Goal: Task Accomplishment & Management: Complete application form

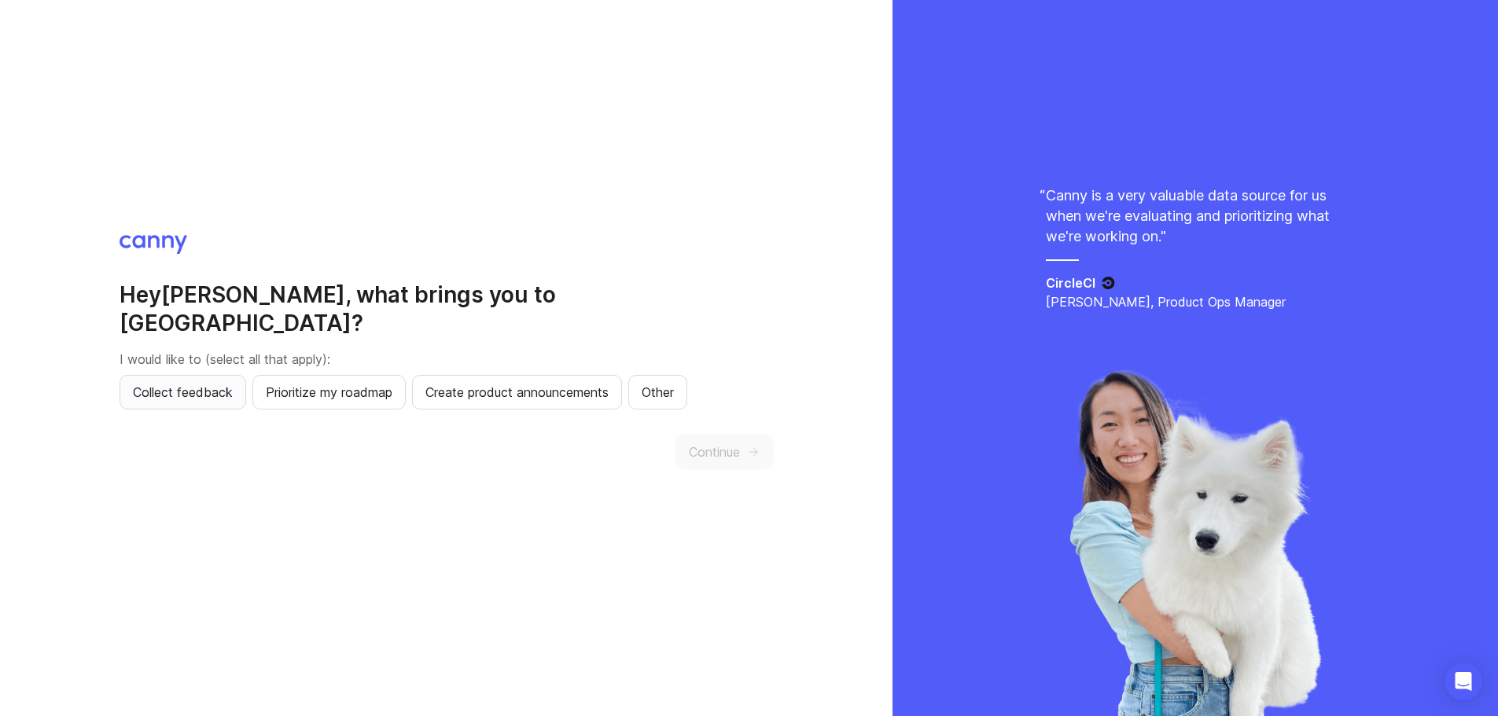
click at [222, 383] on span "Collect feedback" at bounding box center [183, 392] width 100 height 19
click at [735, 445] on span "Continue" at bounding box center [714, 452] width 51 height 19
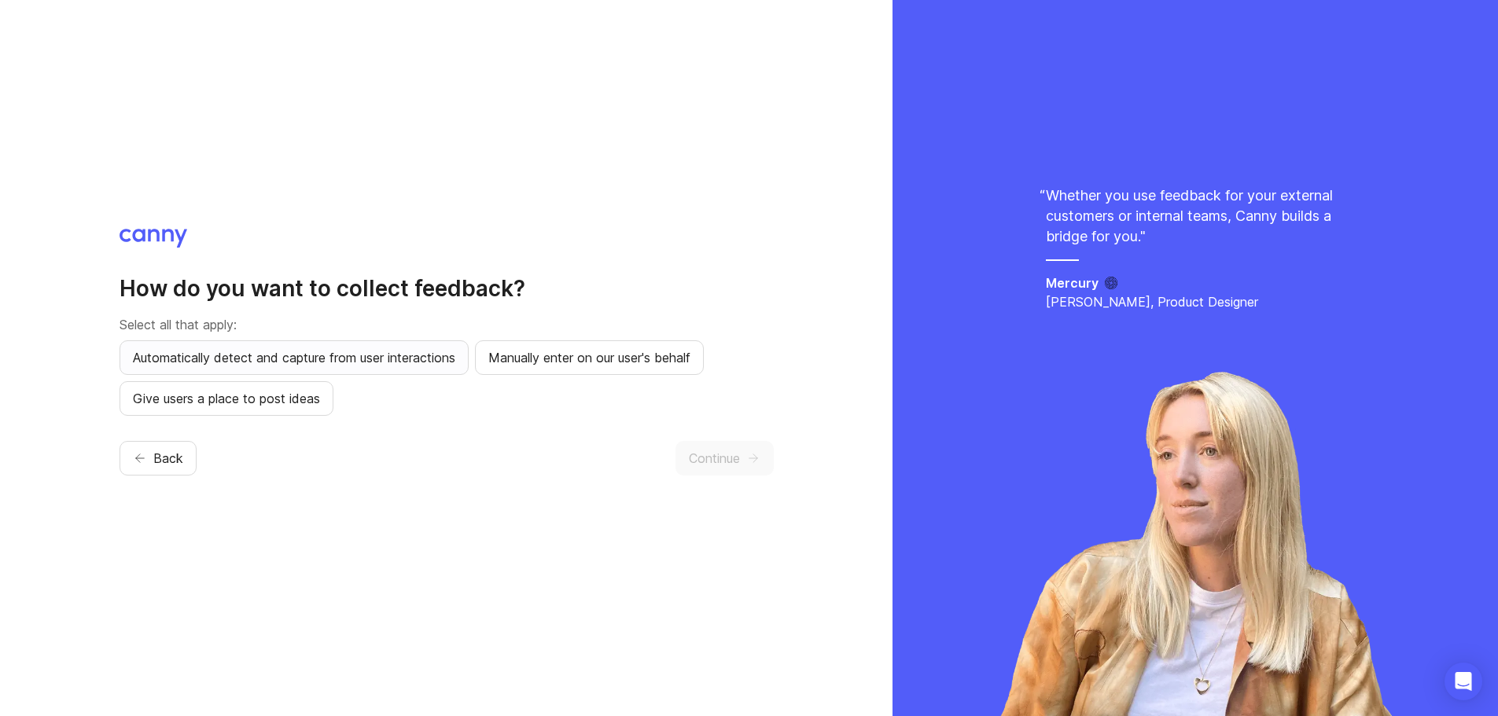
click at [278, 363] on span "Automatically detect and capture from user interactions" at bounding box center [294, 357] width 322 height 19
click at [731, 455] on span "Continue" at bounding box center [714, 458] width 51 height 19
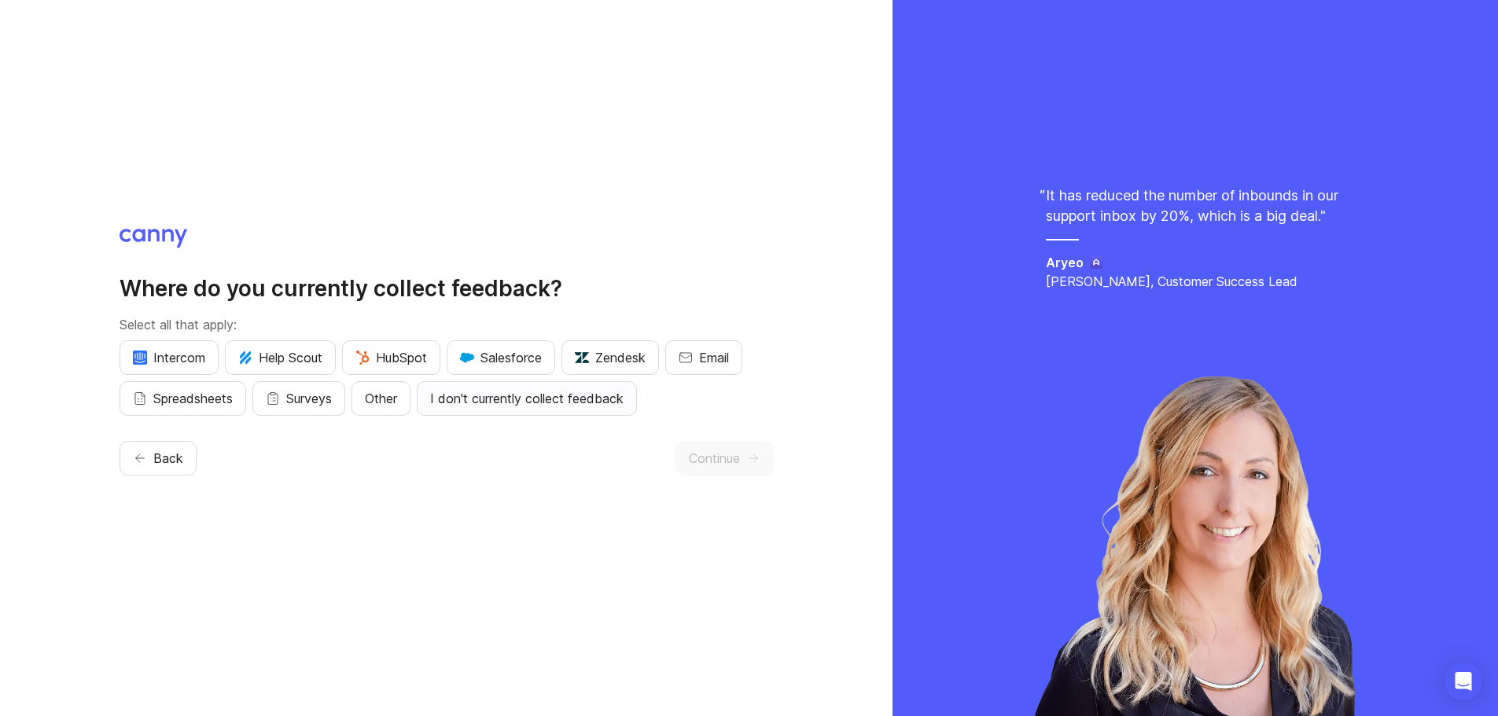
click at [517, 400] on span "I don't currently collect feedback" at bounding box center [526, 398] width 193 height 19
click at [777, 451] on div "Where do you currently collect feedback? Select all that apply: Intercom Help S…" at bounding box center [446, 358] width 893 height 716
click at [720, 465] on span "Continue" at bounding box center [714, 458] width 51 height 19
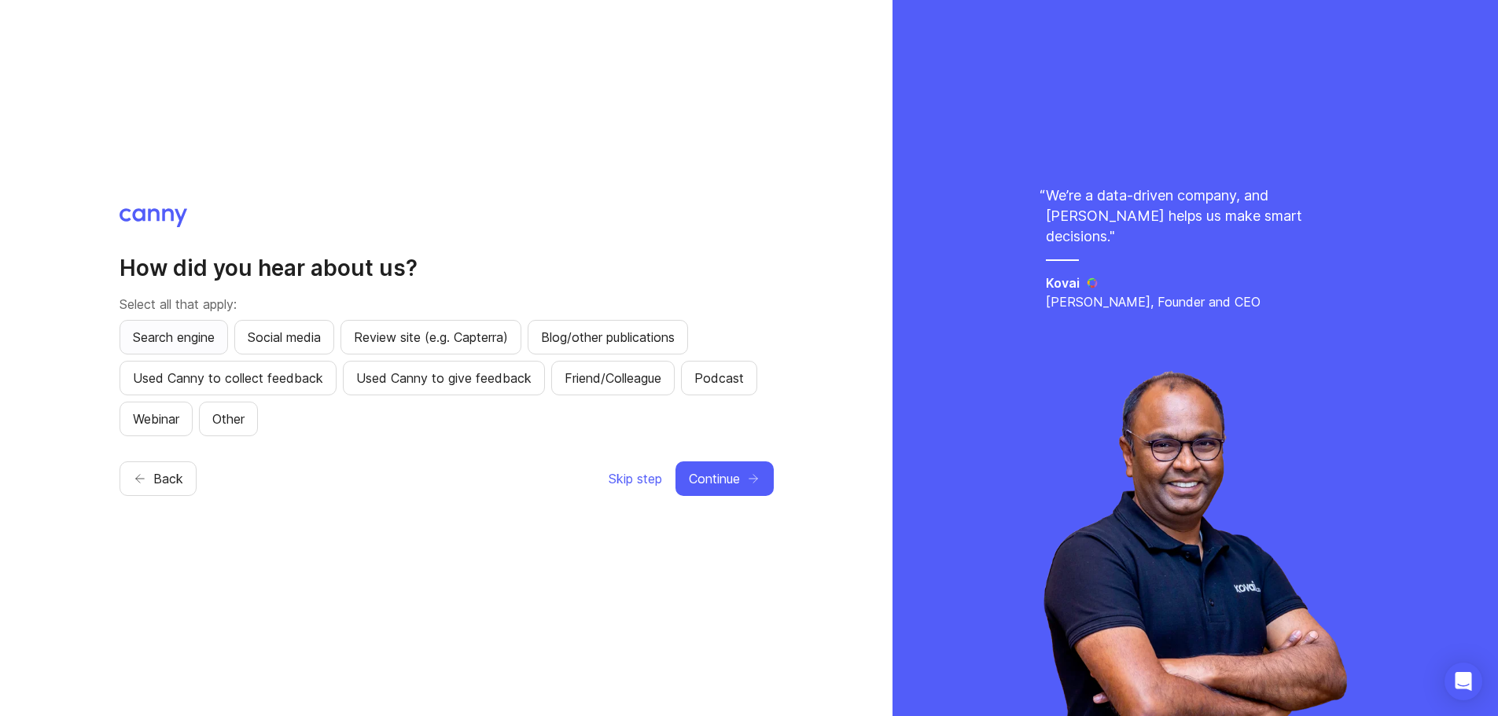
click at [194, 333] on span "Search engine" at bounding box center [174, 337] width 82 height 19
click at [718, 491] on button "Continue" at bounding box center [725, 479] width 98 height 35
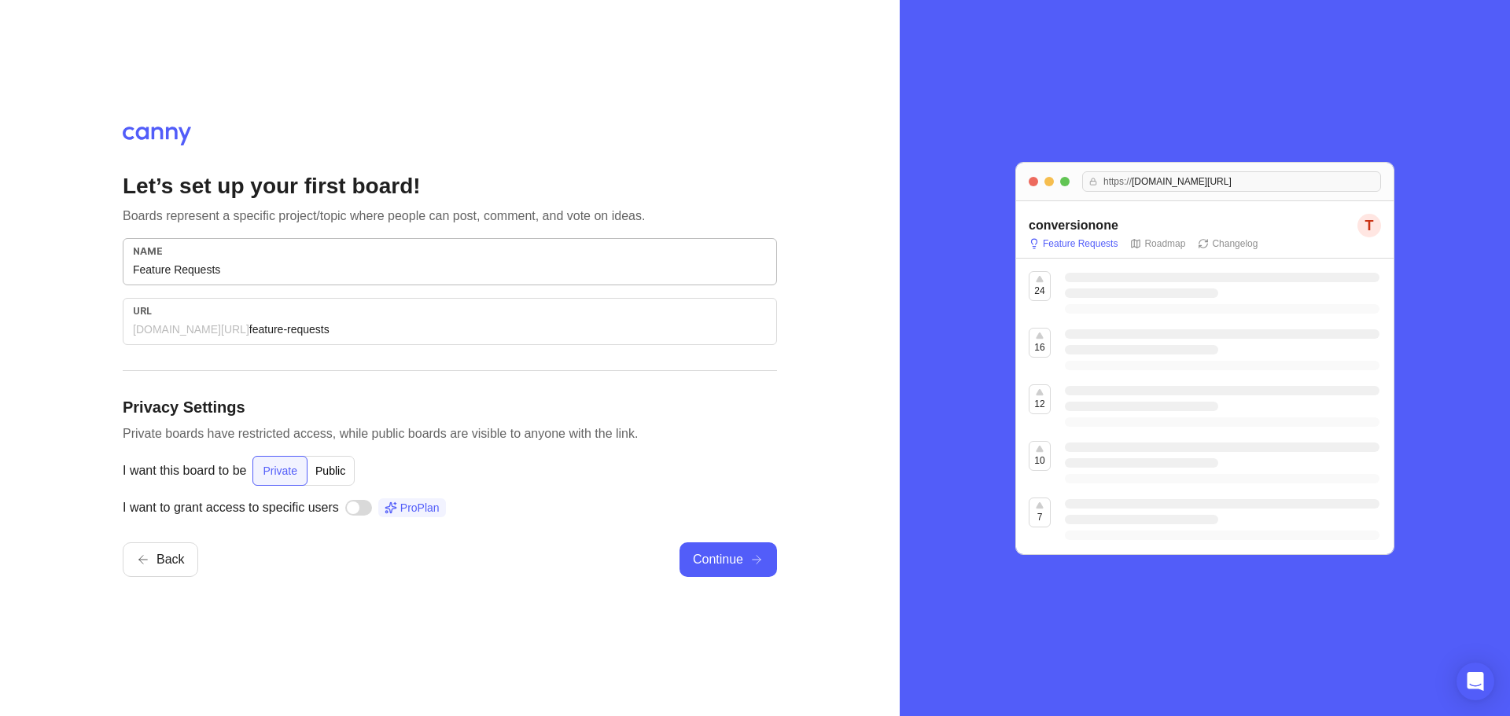
click at [333, 271] on input "Feature Requests" at bounding box center [450, 269] width 634 height 17
drag, startPoint x: 245, startPoint y: 269, endPoint x: 90, endPoint y: 269, distance: 154.9
click at [90, 269] on div "Let’s set up your first board! Boards represent a specific project/topic where …" at bounding box center [450, 358] width 900 height 716
type input "U"
type input "u"
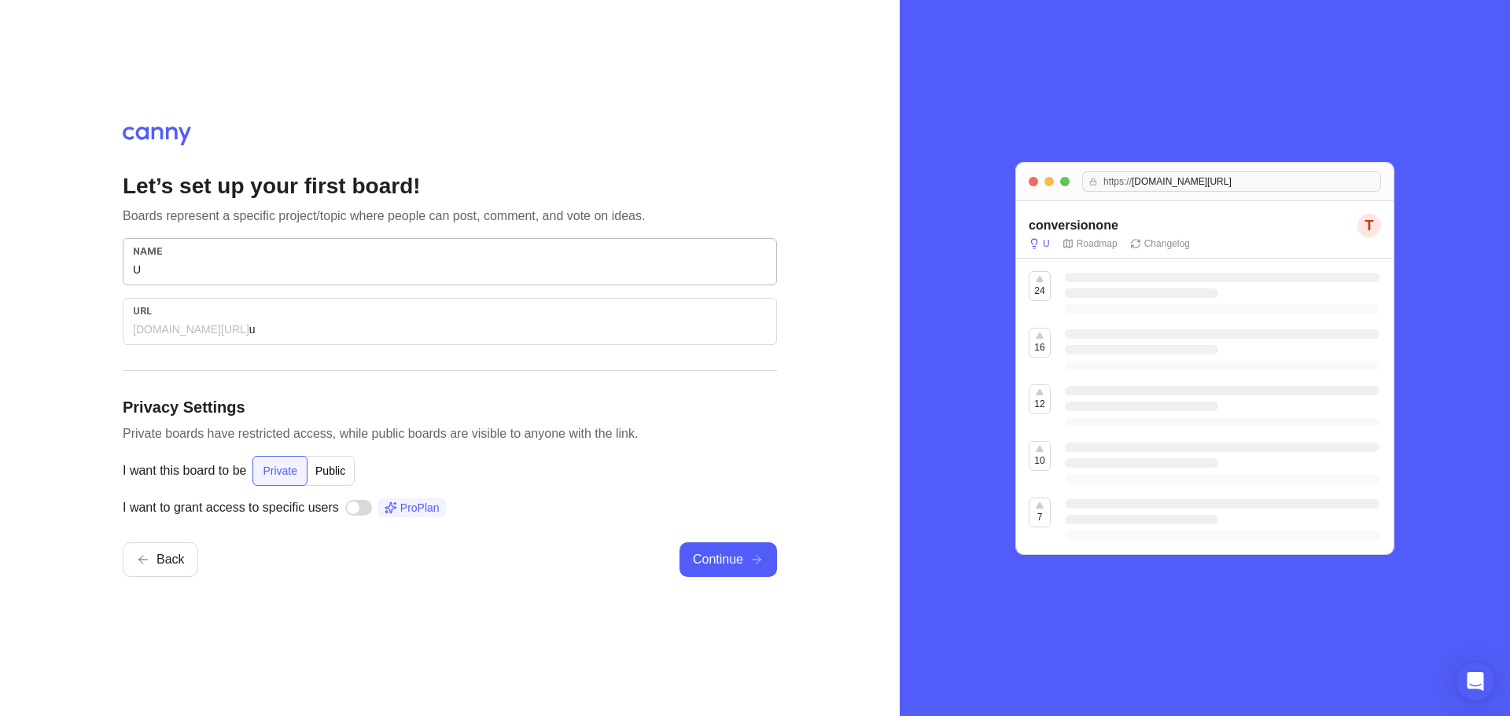
type input "Us"
type input "us"
type input "Use"
type input "use"
type input "User"
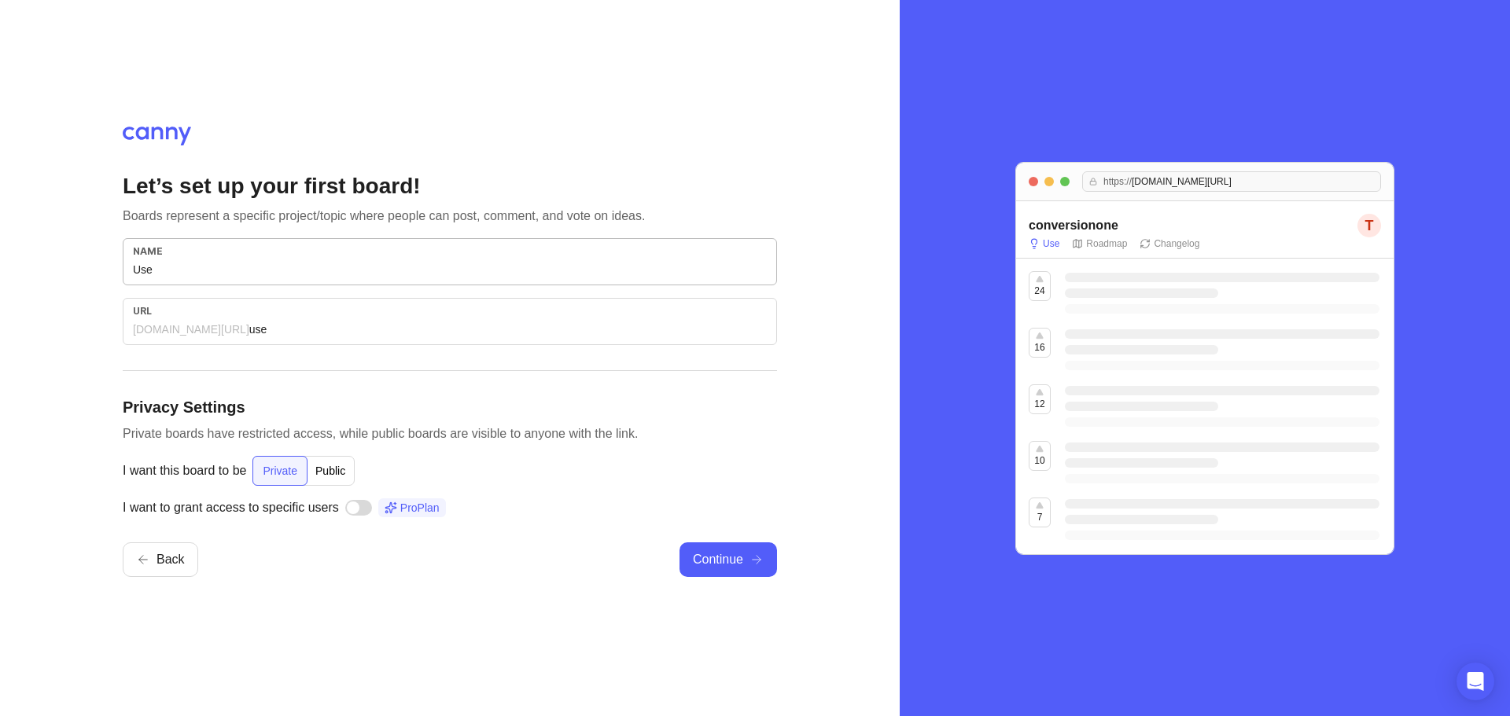
type input "user"
type input "User F"
type input "user-f"
type input "User Fe"
type input "user-fe"
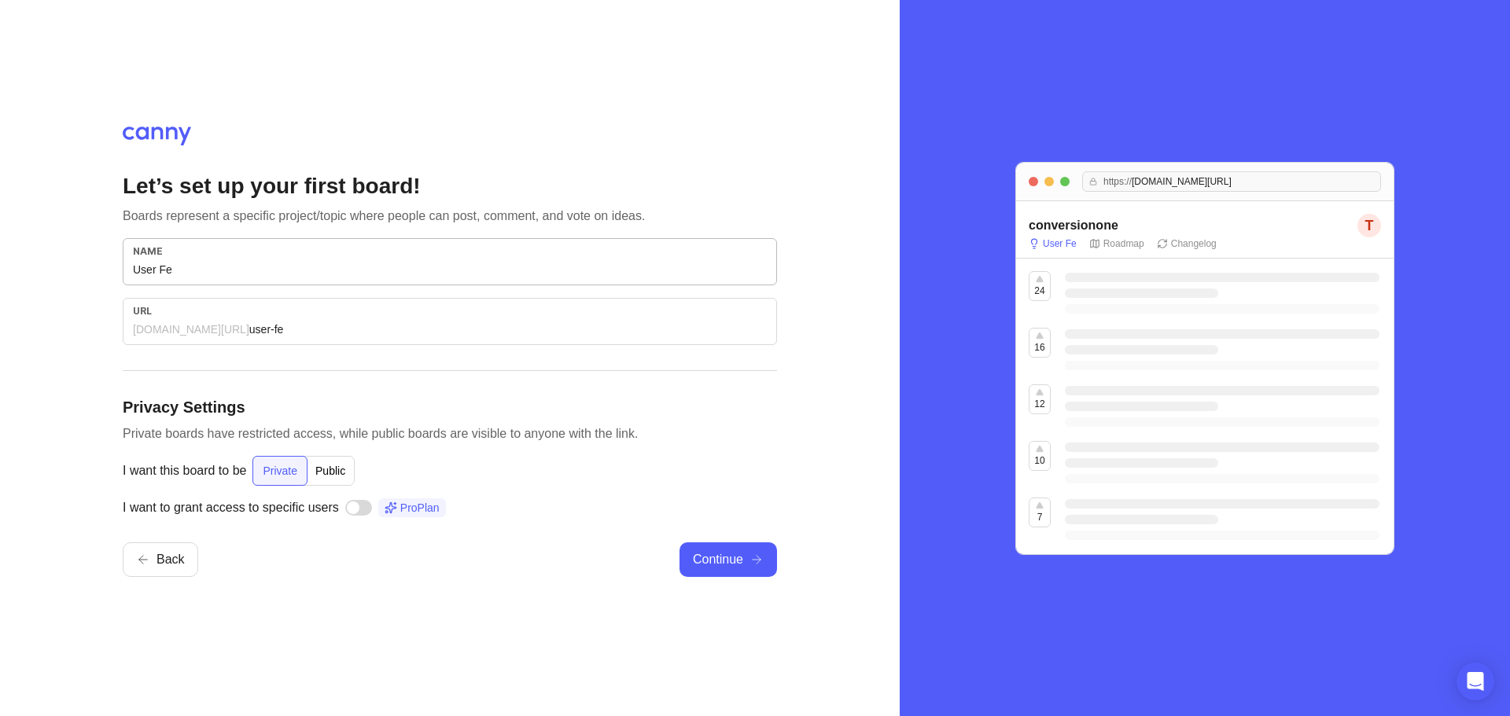
type input "User Fee"
type input "user-fee"
type input "User Feed"
type input "user-feed"
type input "User Feedb"
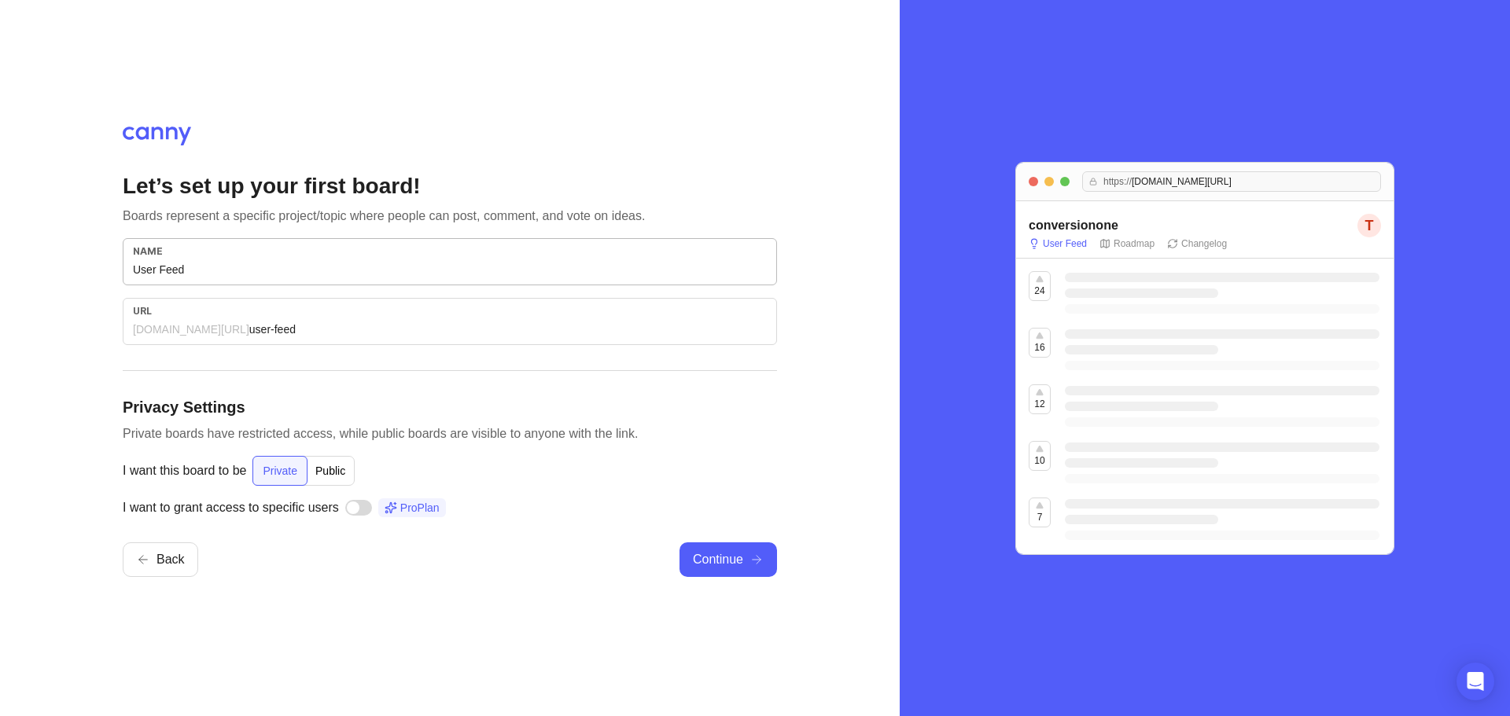
type input "user-feedb"
type input "User Feedba"
type input "user-feedba"
type input "User Feedbac"
type input "user-feedbac"
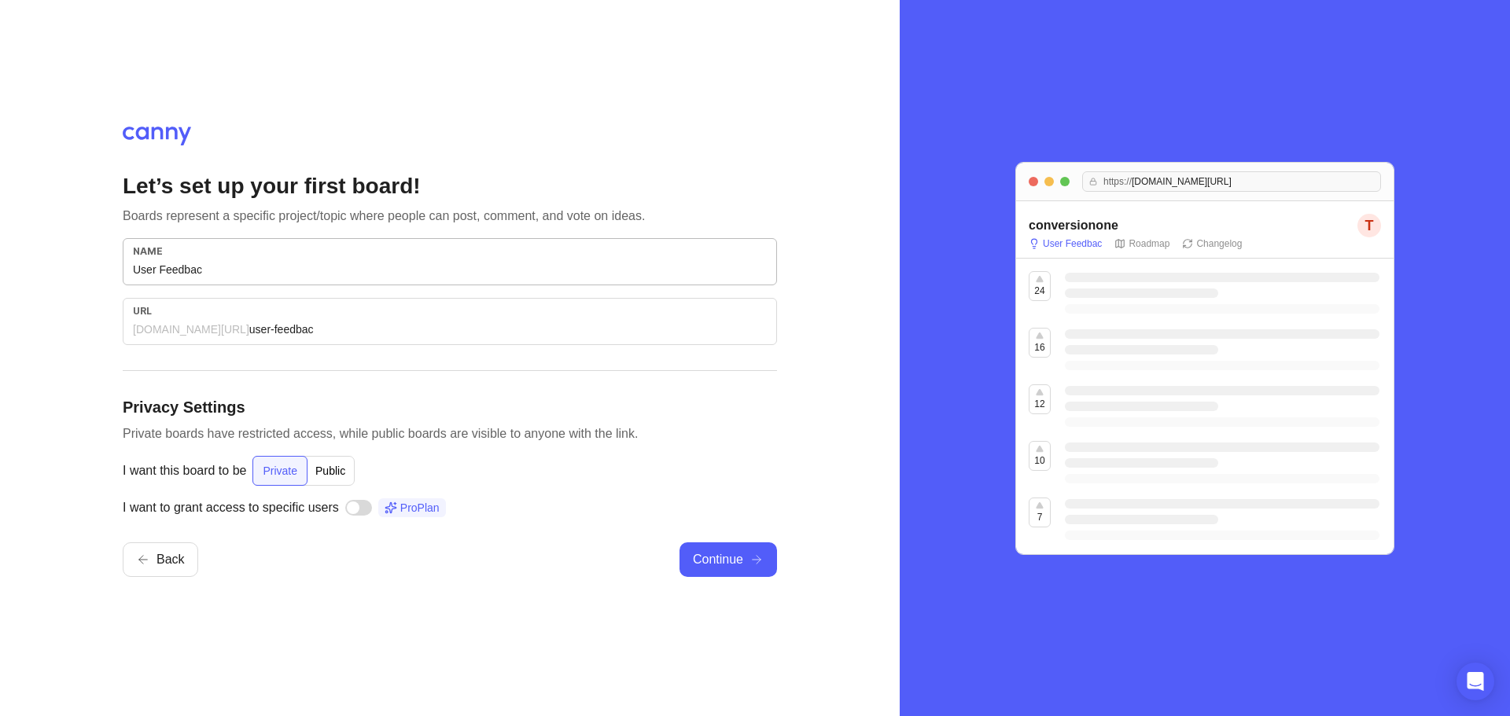
type input "User Feedback"
type input "user-feedback"
type input "User Feedback"
click at [737, 584] on div "Let’s set up your first board! Boards represent a specific project/topic where …" at bounding box center [450, 358] width 654 height 463
click at [733, 567] on span "Continue" at bounding box center [718, 560] width 50 height 19
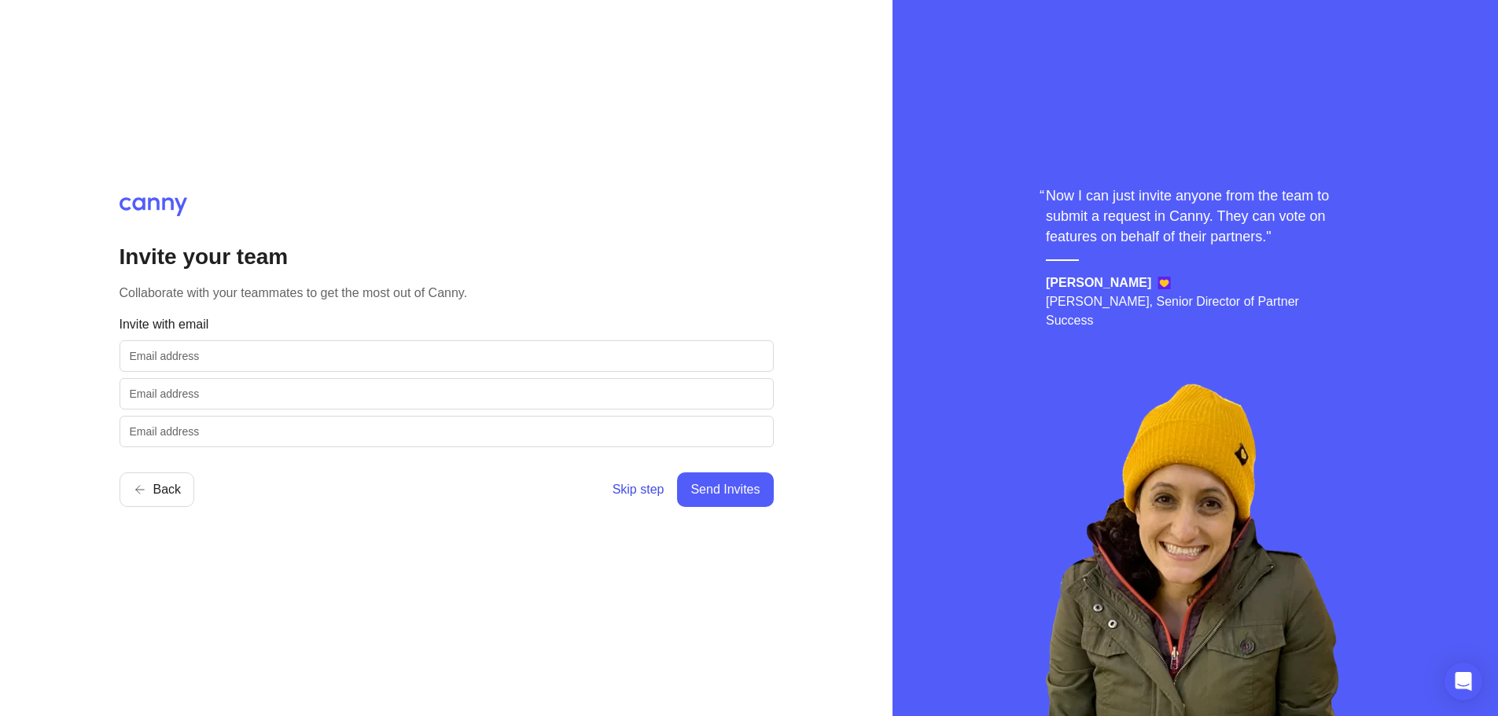
click at [644, 492] on span "Skip step" at bounding box center [639, 490] width 52 height 19
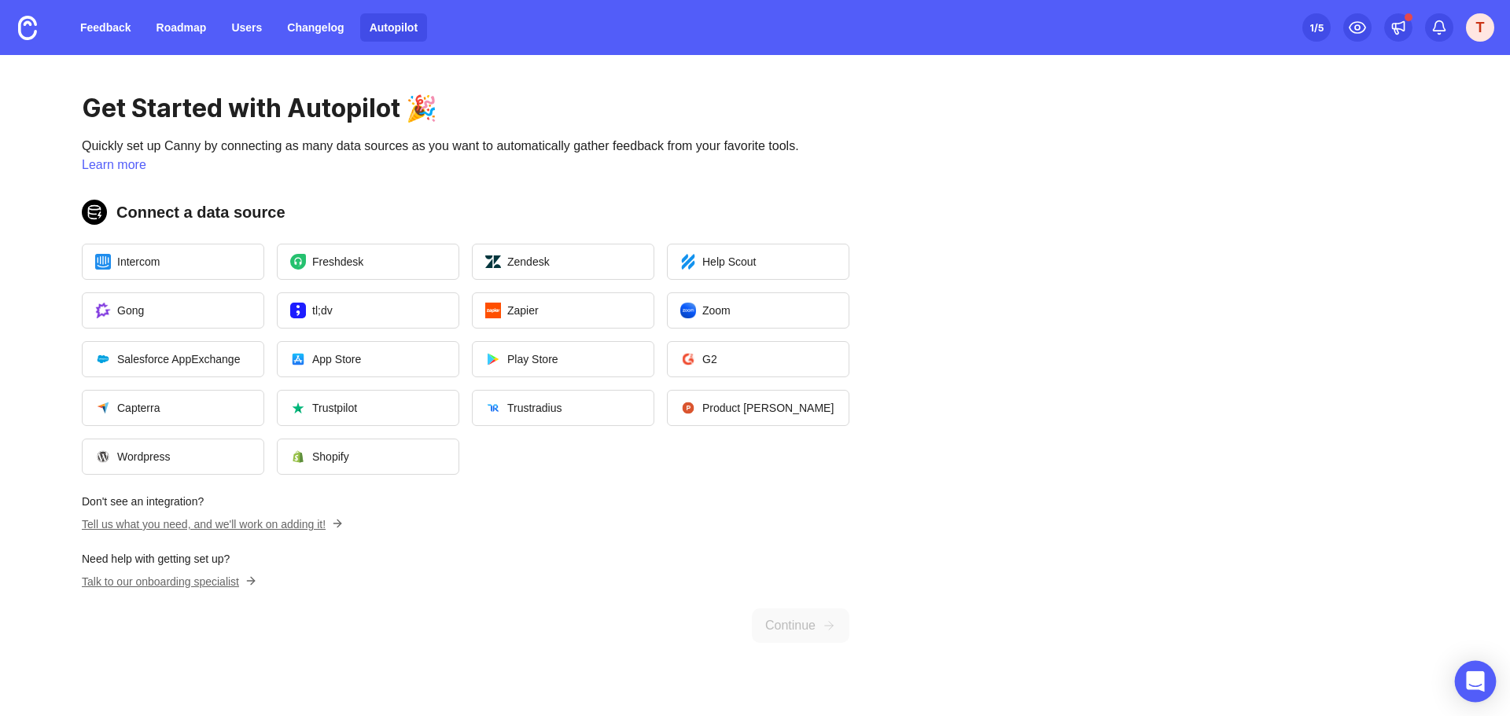
click at [1477, 679] on icon "Open Intercom Messenger" at bounding box center [1475, 682] width 18 height 20
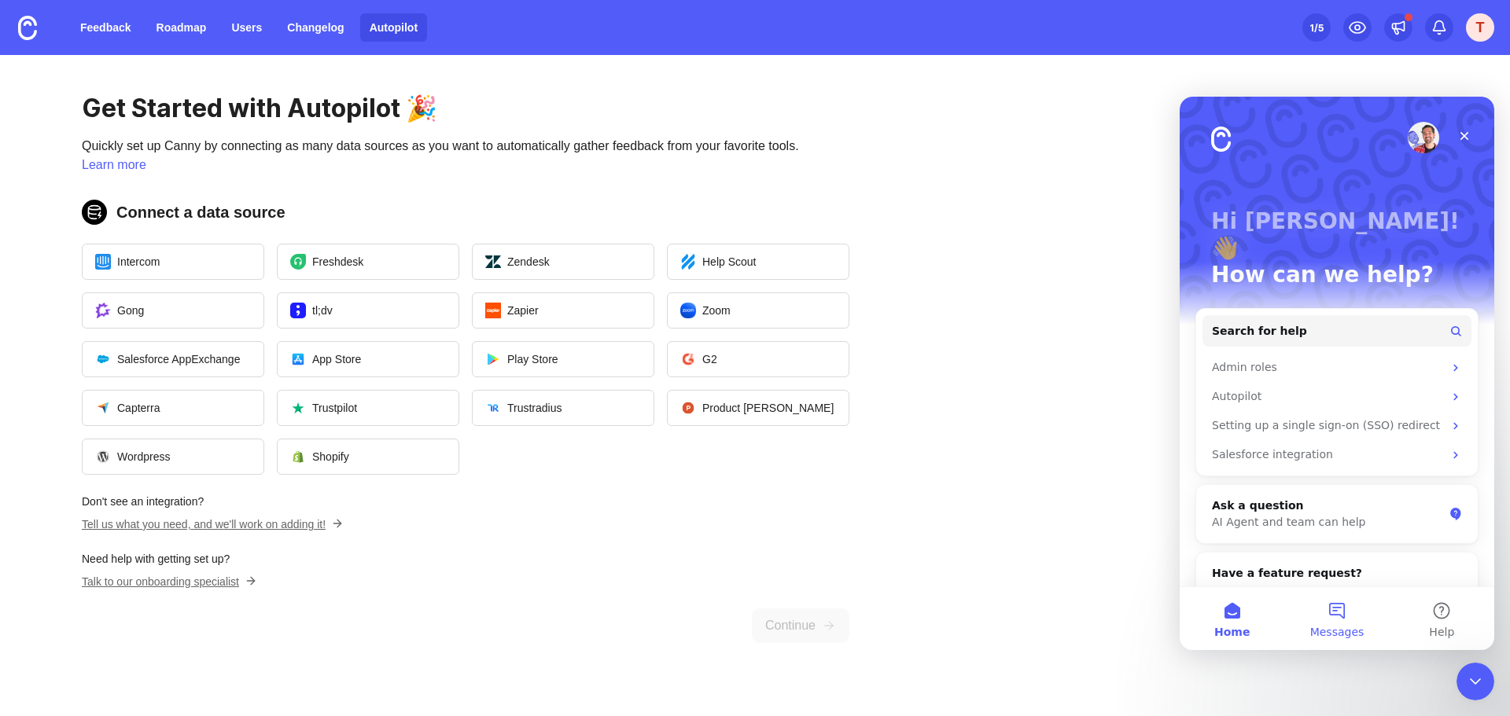
click at [1338, 617] on button "Messages" at bounding box center [1336, 618] width 105 height 63
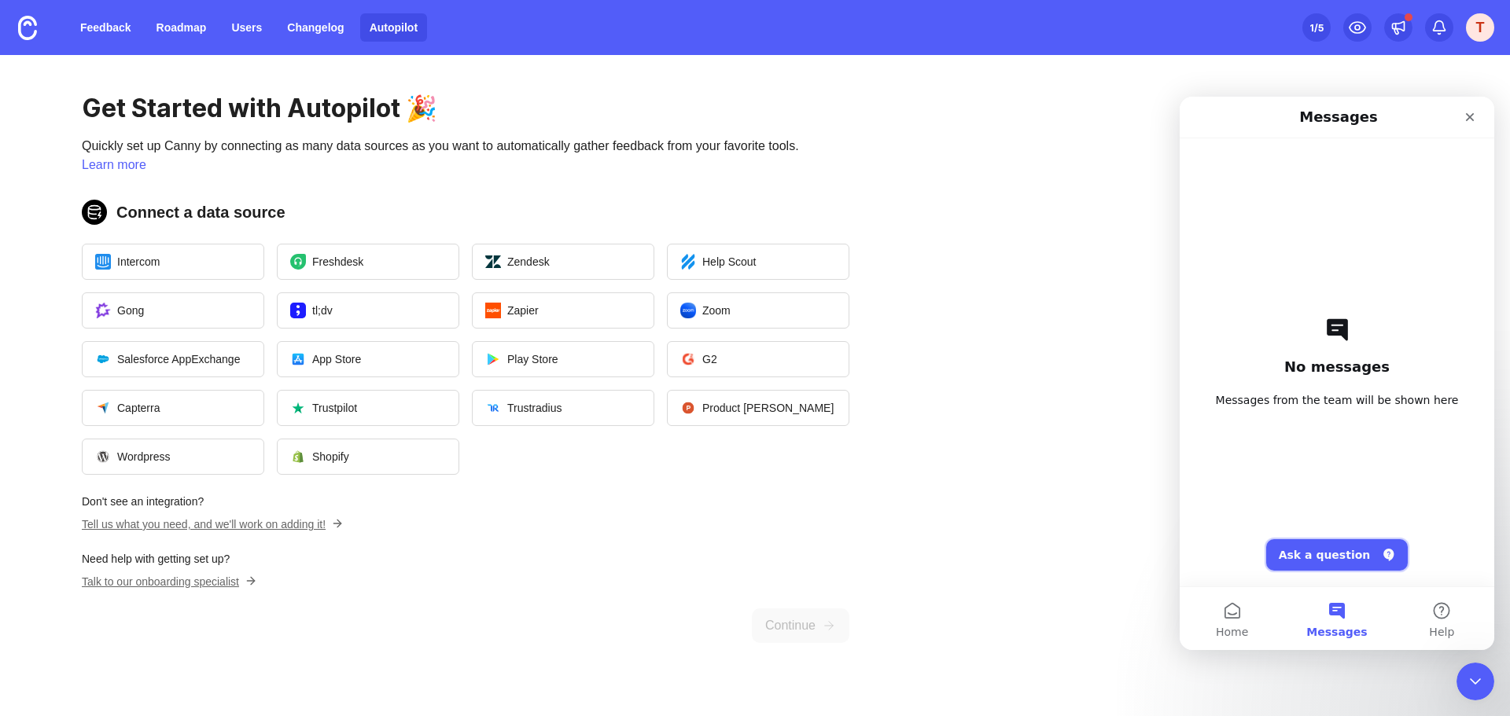
click at [1337, 552] on button "Ask a question" at bounding box center [1337, 555] width 142 height 31
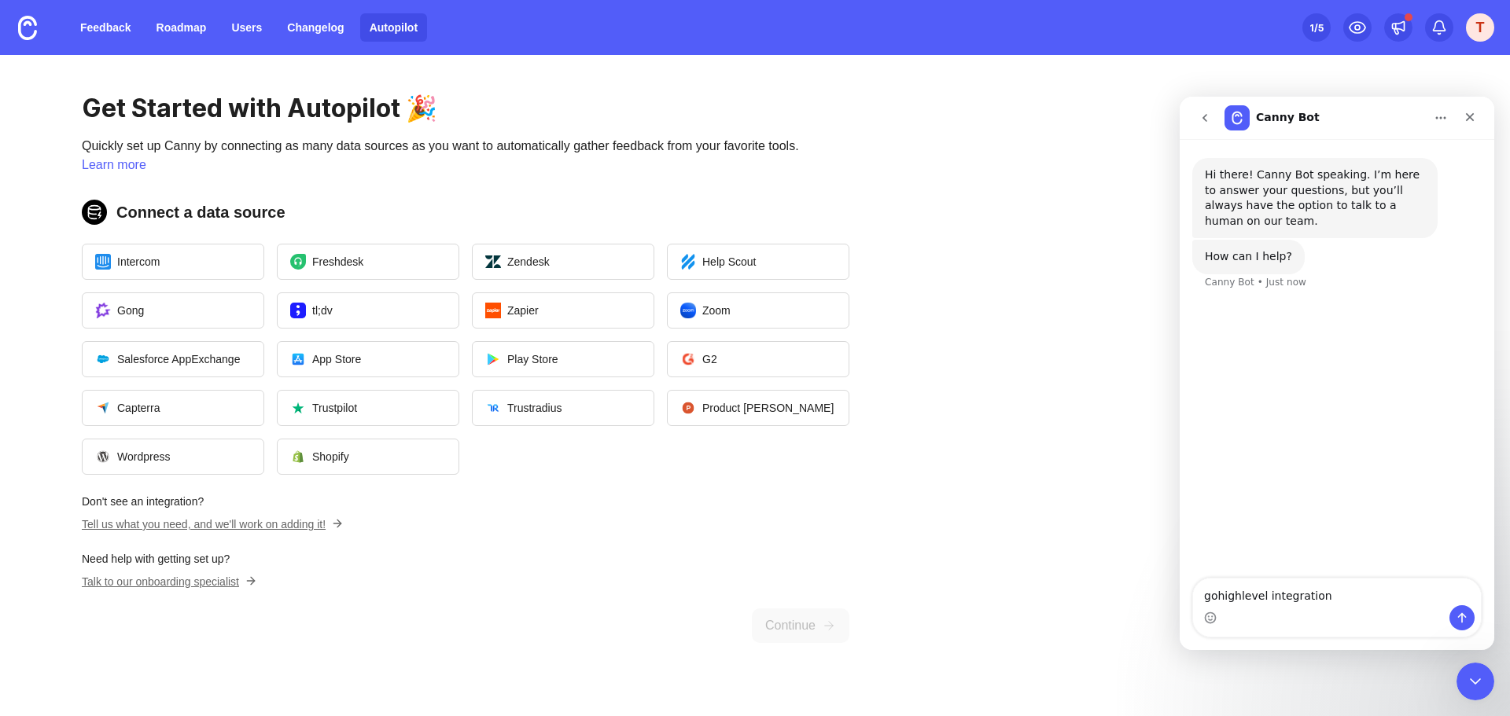
type textarea "gohighlevel integration?"
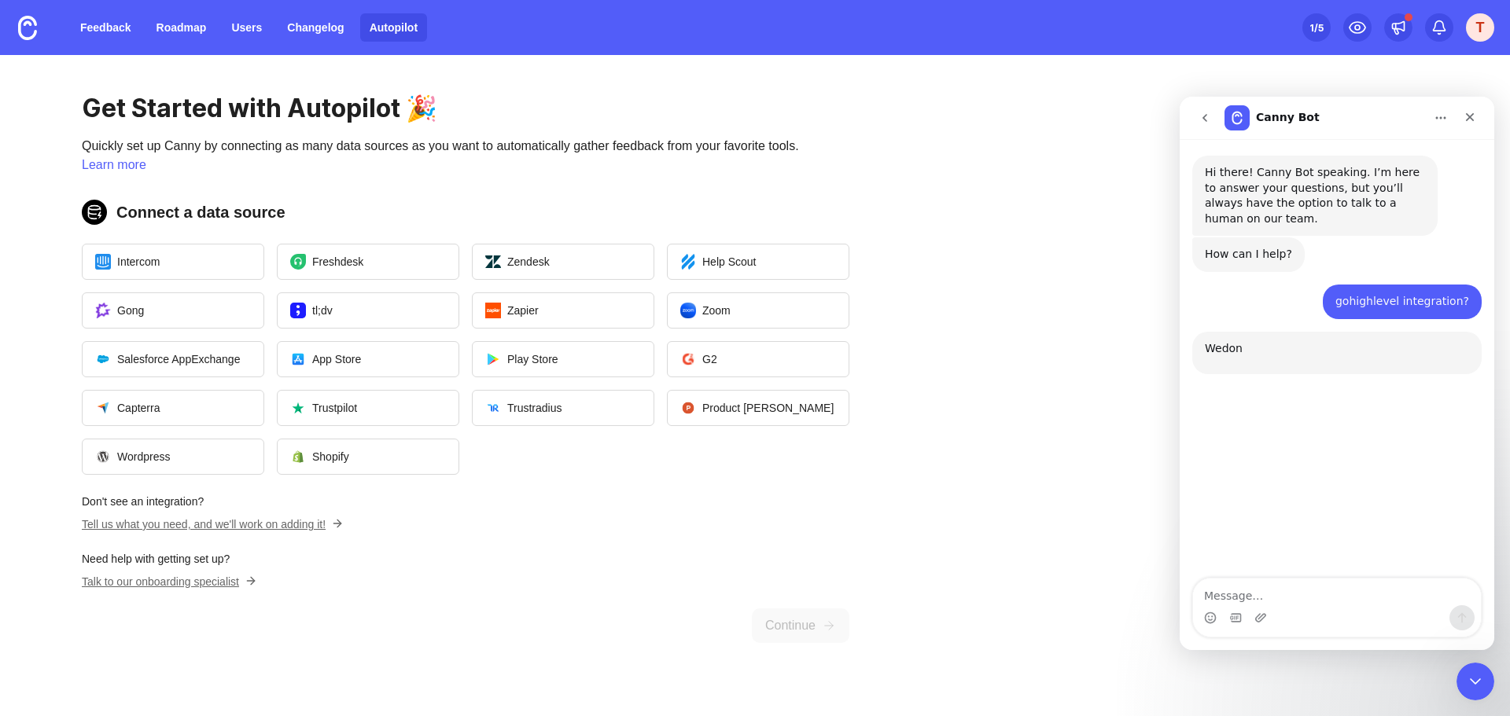
scroll to position [152, 0]
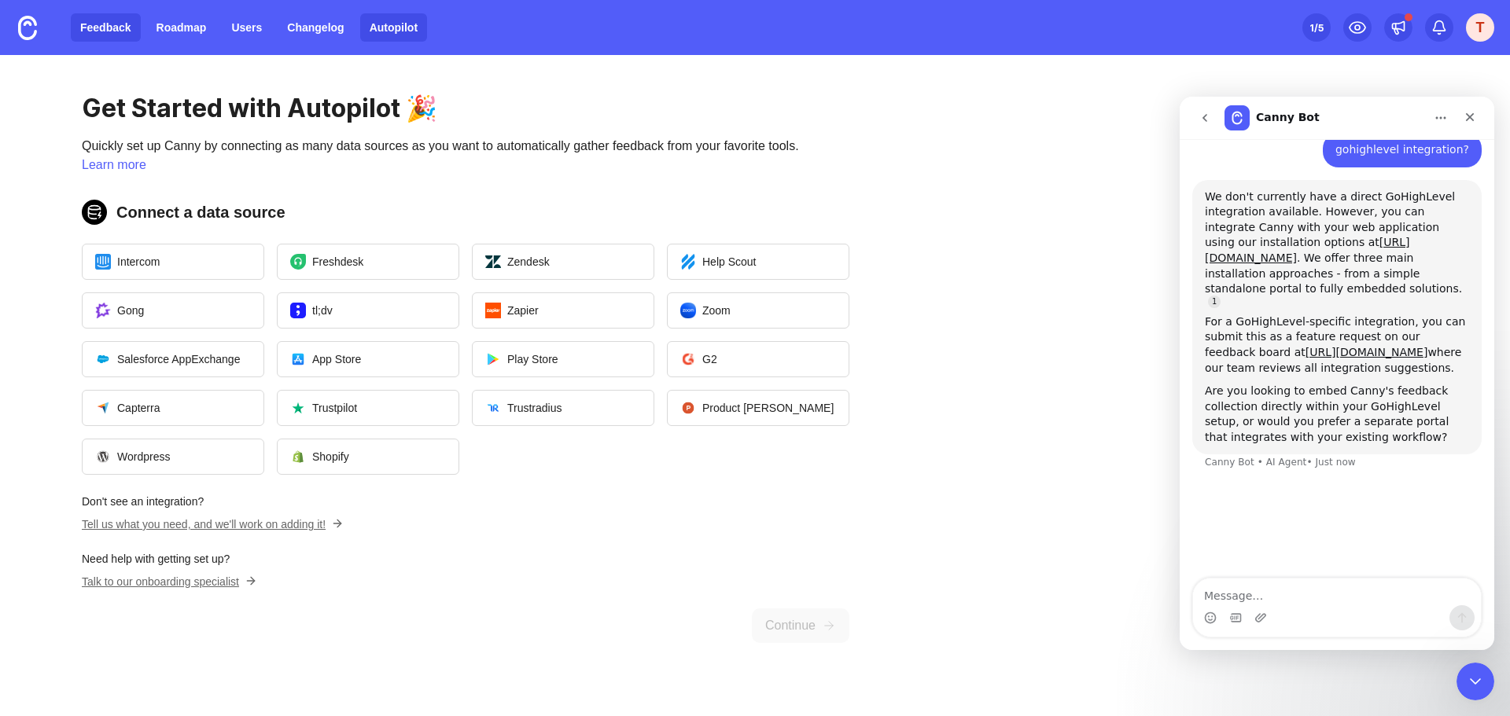
click at [129, 26] on link "Feedback" at bounding box center [106, 27] width 70 height 28
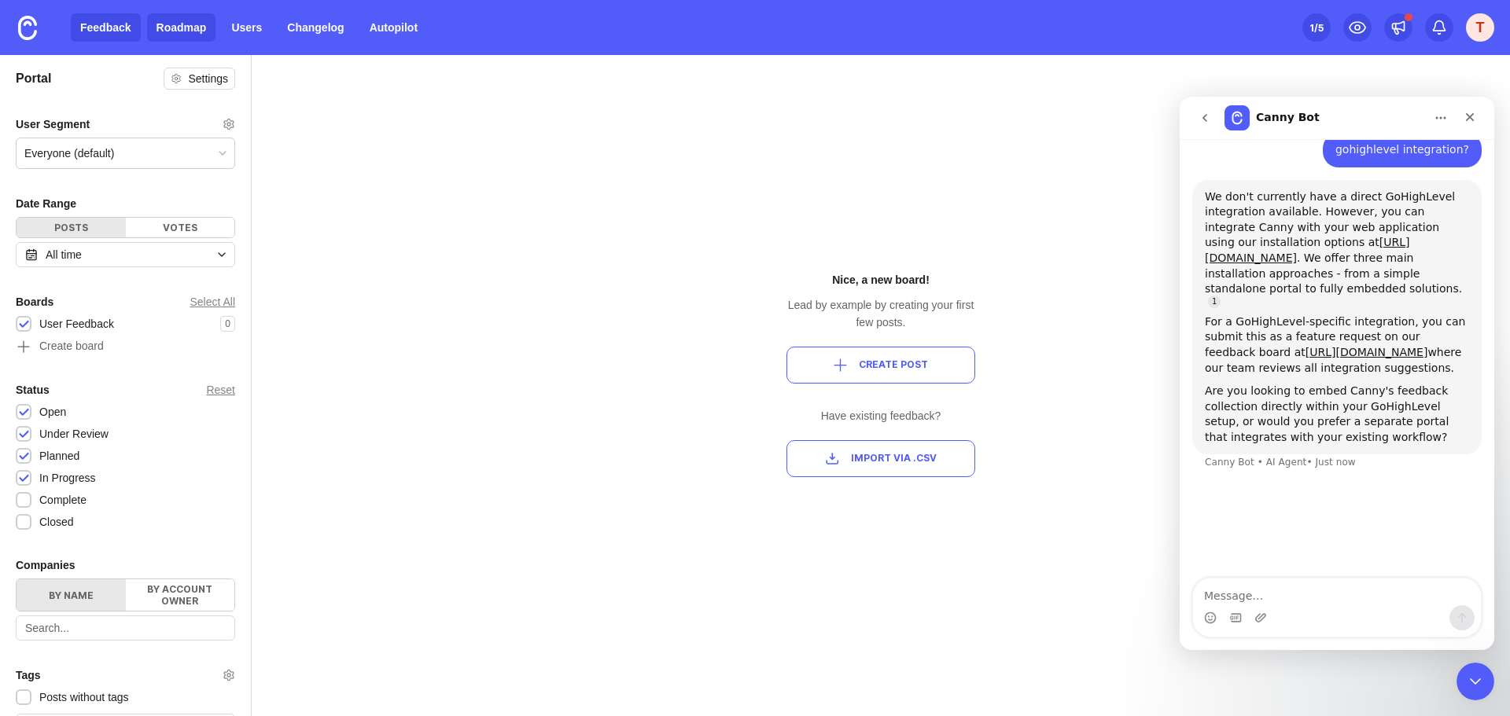
click at [185, 19] on link "Roadmap" at bounding box center [181, 27] width 69 height 28
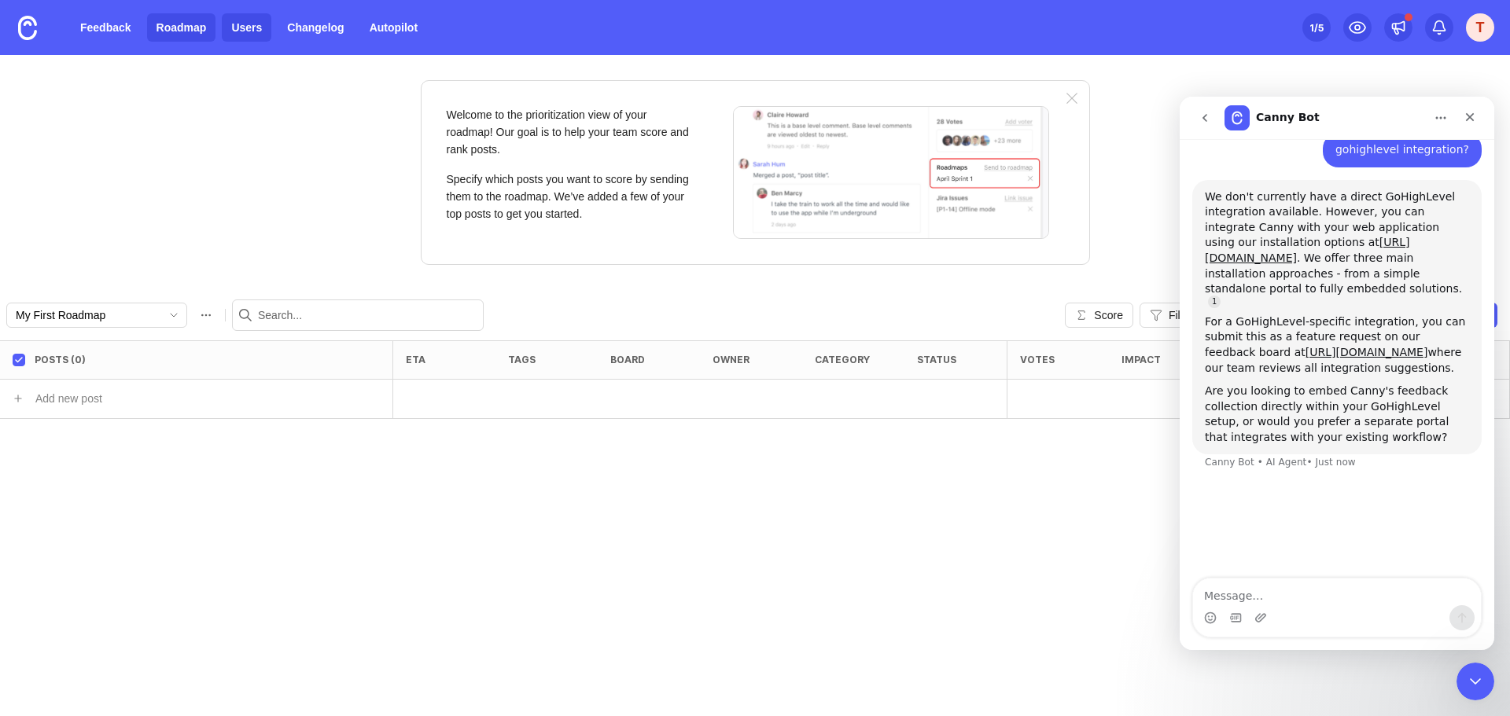
click at [245, 30] on link "Users" at bounding box center [247, 27] width 50 height 28
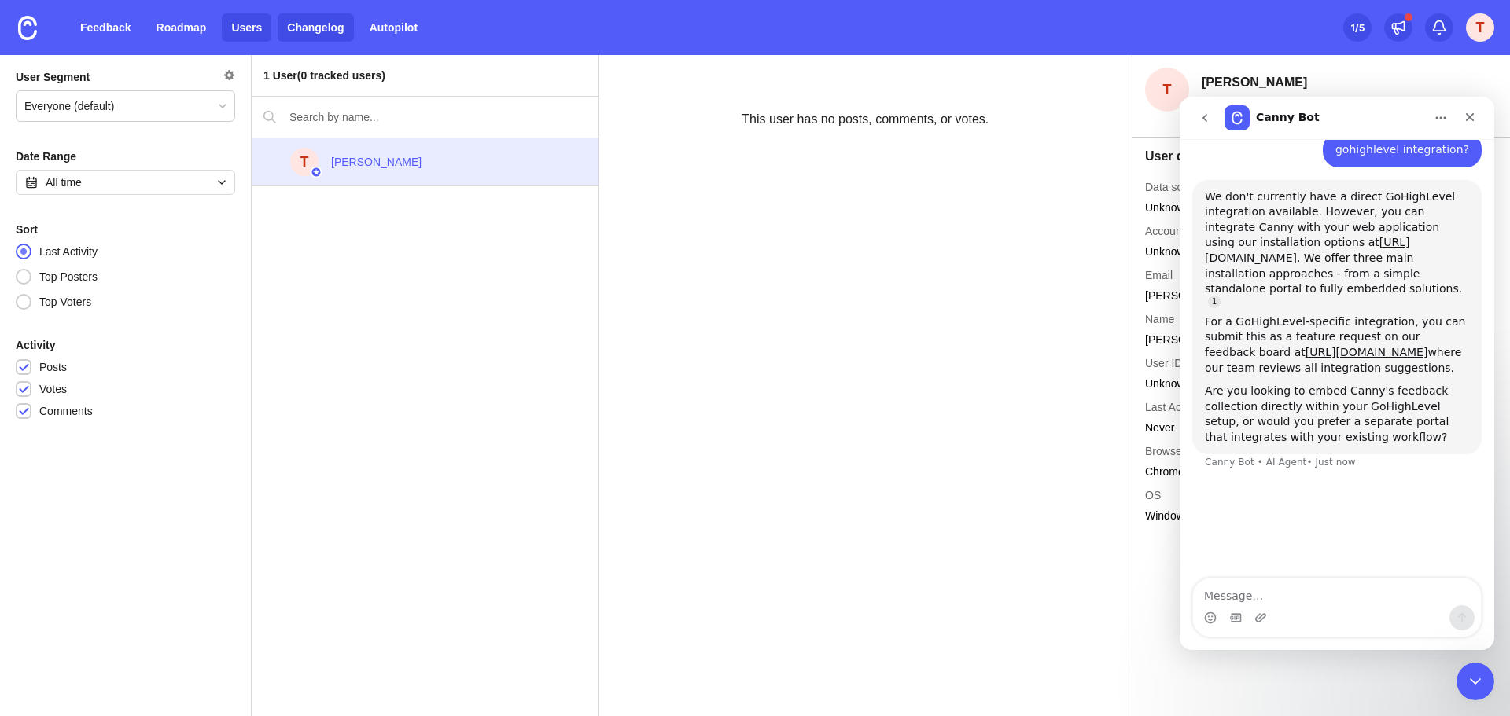
click at [300, 22] on link "Changelog" at bounding box center [316, 27] width 76 height 28
